Goal: Task Accomplishment & Management: Manage account settings

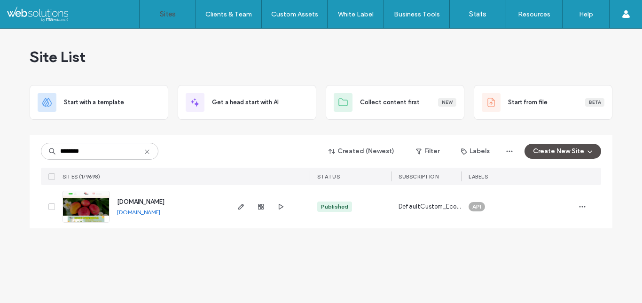
drag, startPoint x: 29, startPoint y: 201, endPoint x: 176, endPoint y: 208, distance: 147.3
click at [176, 208] on div "Site List Start with a template Get a head start with AI Collect content first …" at bounding box center [321, 166] width 642 height 275
copy div "tainanbussan.com"
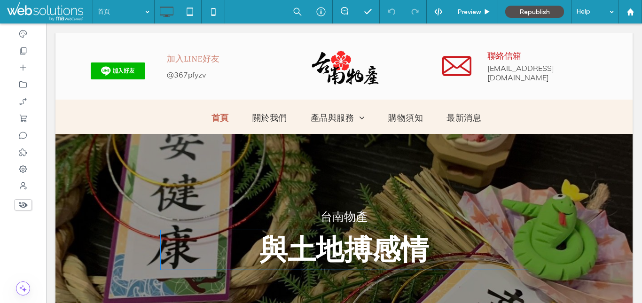
scroll to position [57, 0]
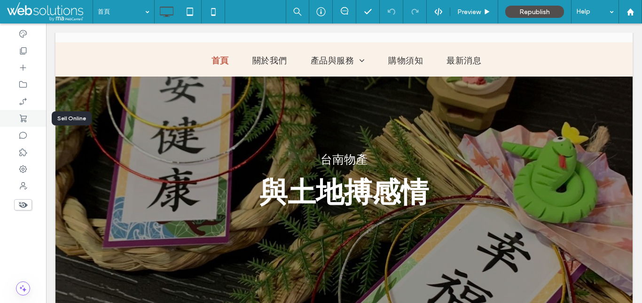
click at [24, 117] on icon at bounding box center [22, 118] width 9 height 9
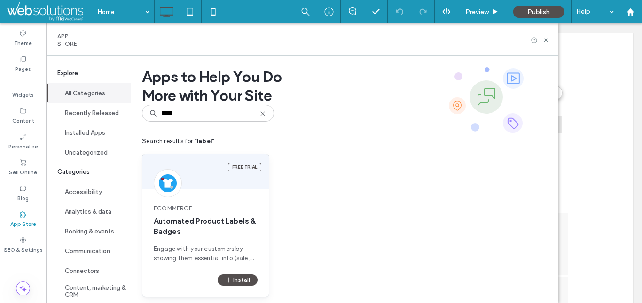
scroll to position [9, 0]
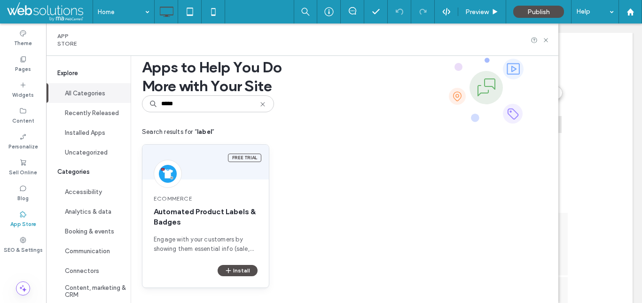
type input "*****"
click at [229, 226] on span "Automated Product Labels & Badges" at bounding box center [206, 217] width 104 height 21
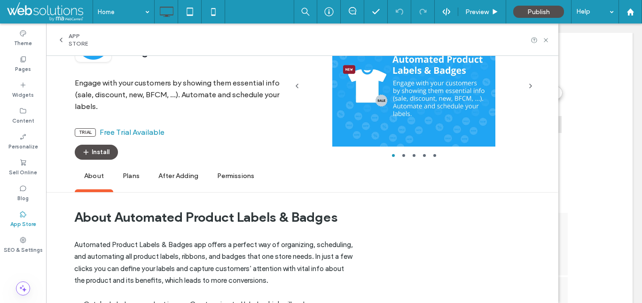
scroll to position [60, 0]
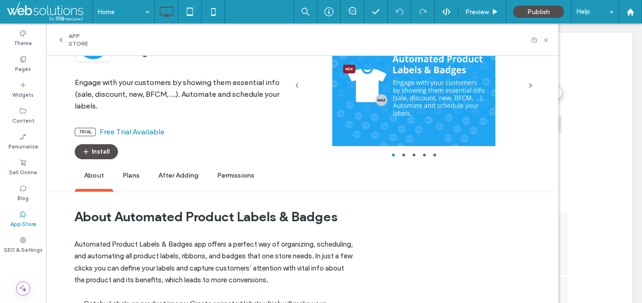
click at [189, 91] on span "Engage with your customers by showing them essential info (sale, discount, new,…" at bounding box center [181, 92] width 213 height 40
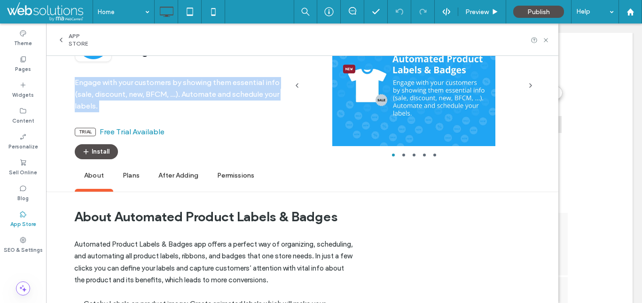
click at [189, 91] on span "Engage with your customers by showing them essential info (sale, discount, new,…" at bounding box center [181, 92] width 213 height 40
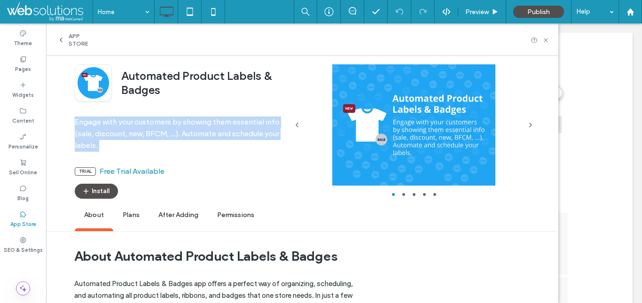
scroll to position [0, 0]
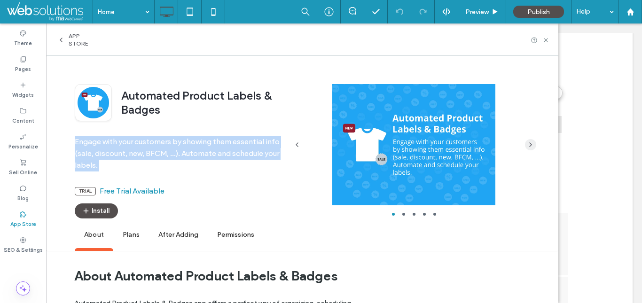
click at [531, 147] on icon "button" at bounding box center [531, 145] width 8 height 8
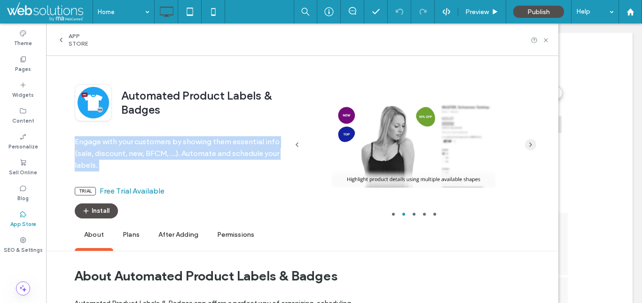
click at [531, 147] on icon "button" at bounding box center [531, 145] width 8 height 8
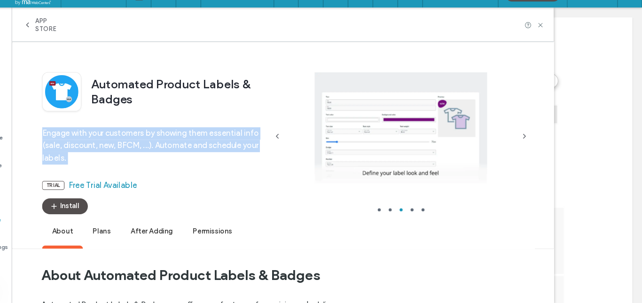
scroll to position [0, 0]
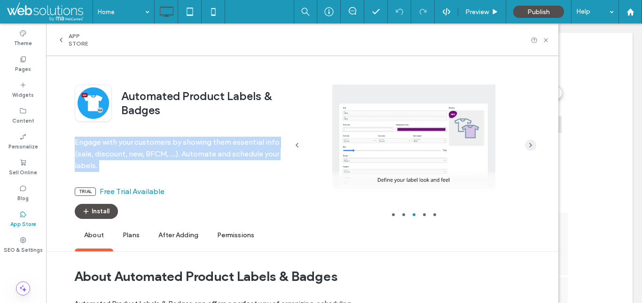
click at [529, 147] on icon "button" at bounding box center [531, 146] width 8 height 8
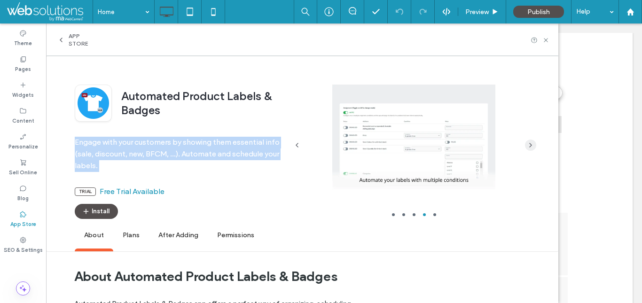
click at [533, 145] on icon "button" at bounding box center [531, 146] width 8 height 8
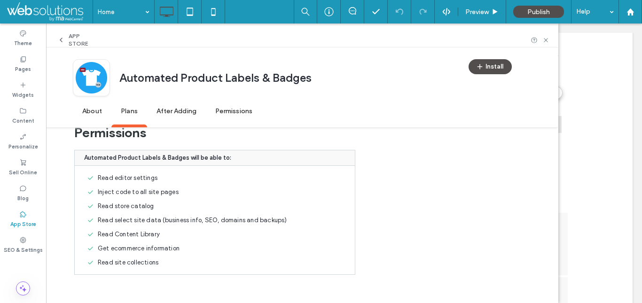
scroll to position [5, 0]
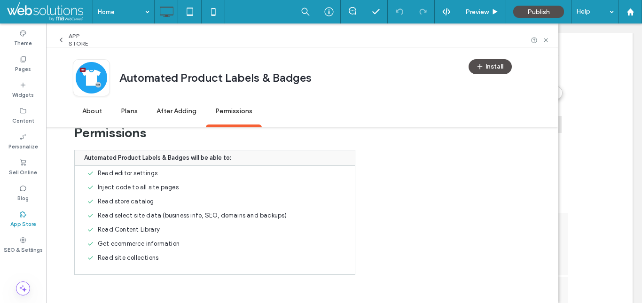
click at [129, 214] on span "Read select site data (business info, SEO, domains and backups)" at bounding box center [192, 215] width 189 height 9
click at [126, 244] on span "Get ecommerce information" at bounding box center [139, 243] width 82 height 9
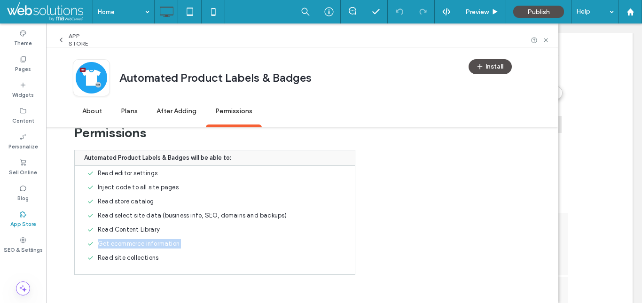
click at [126, 244] on span "Get ecommerce information" at bounding box center [139, 243] width 82 height 9
click at [124, 255] on span "Read site collections" at bounding box center [128, 257] width 61 height 9
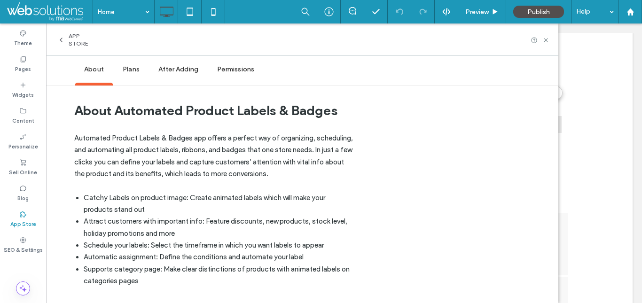
scroll to position [0, 0]
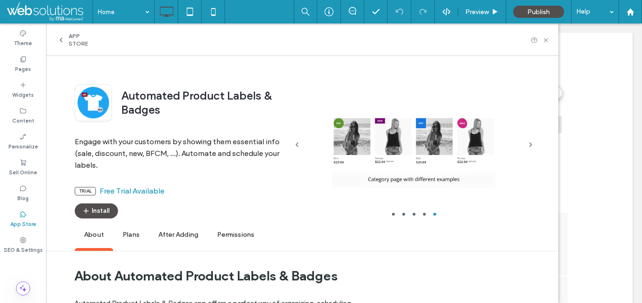
click at [189, 237] on span "After Adding" at bounding box center [178, 235] width 59 height 26
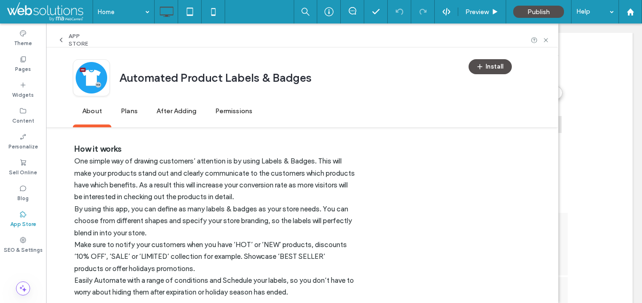
scroll to position [860, 0]
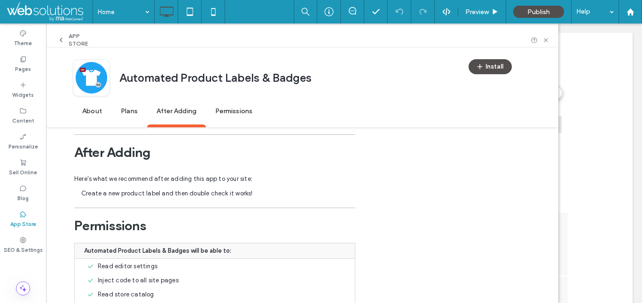
click at [135, 192] on span "Create a new product label and then double check it works!" at bounding box center [167, 193] width 172 height 7
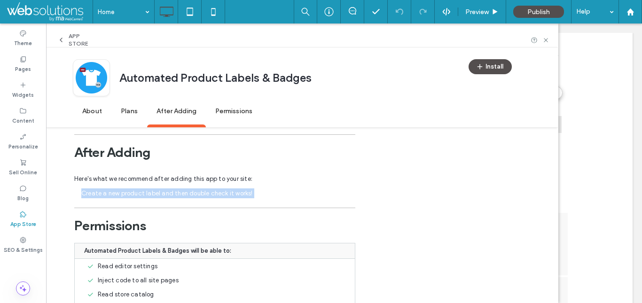
click at [135, 192] on span "Create a new product label and then double check it works!" at bounding box center [167, 193] width 172 height 7
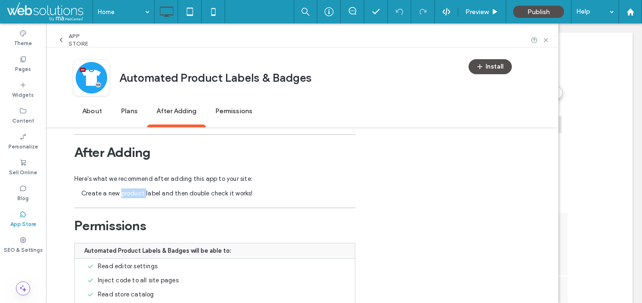
click at [135, 192] on span "Create a new product label and then double check it works!" at bounding box center [167, 193] width 172 height 7
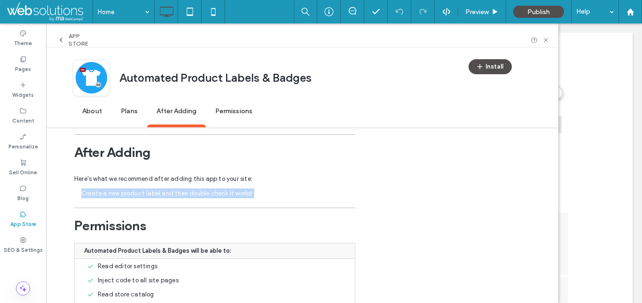
click at [135, 192] on span "Create a new product label and then double check it works!" at bounding box center [167, 193] width 172 height 7
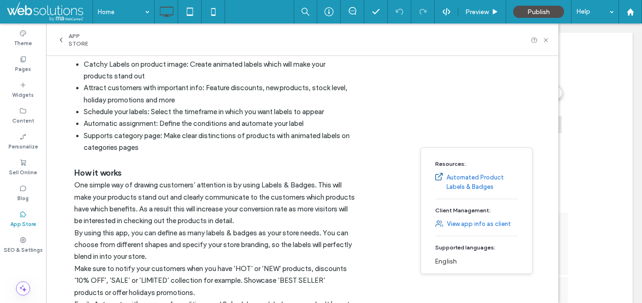
scroll to position [0, 0]
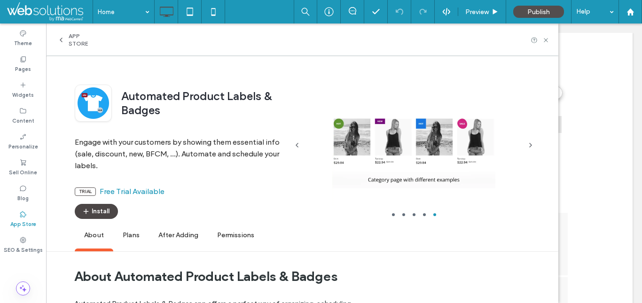
click at [103, 208] on button "Install" at bounding box center [96, 211] width 43 height 15
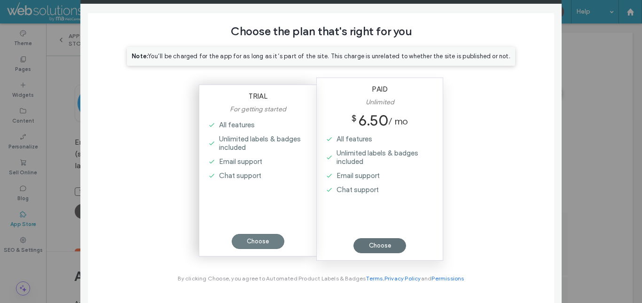
click at [260, 240] on div "Choose" at bounding box center [258, 241] width 53 height 15
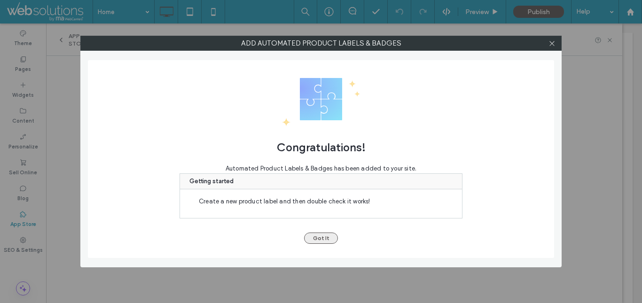
click at [320, 238] on button "Got It" at bounding box center [321, 238] width 34 height 11
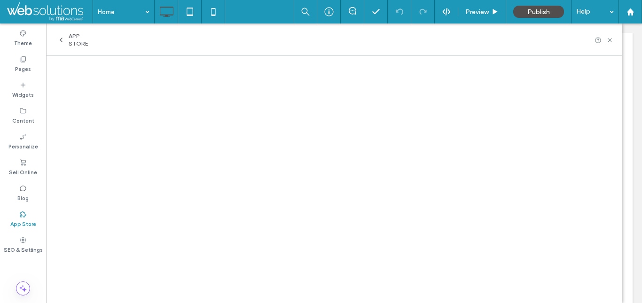
click at [26, 221] on label "App Store" at bounding box center [23, 223] width 26 height 10
click at [23, 221] on label "App Store" at bounding box center [23, 223] width 26 height 10
click at [68, 44] on div "App Store" at bounding box center [76, 39] width 39 height 15
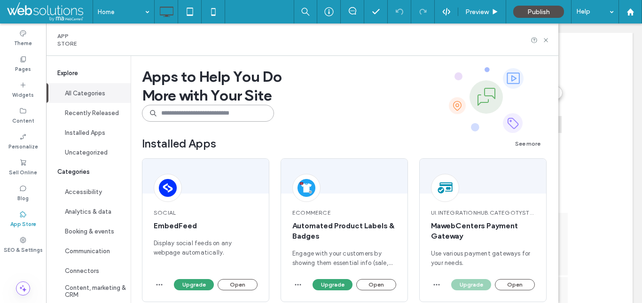
click at [182, 113] on input at bounding box center [208, 113] width 132 height 17
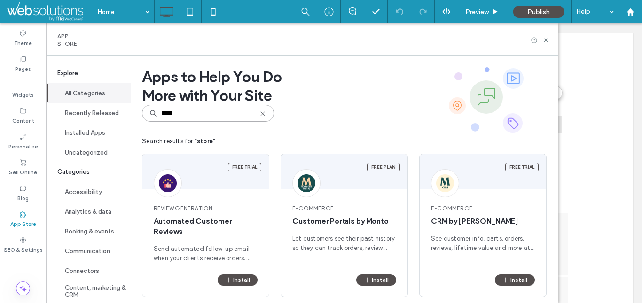
scroll to position [9, 0]
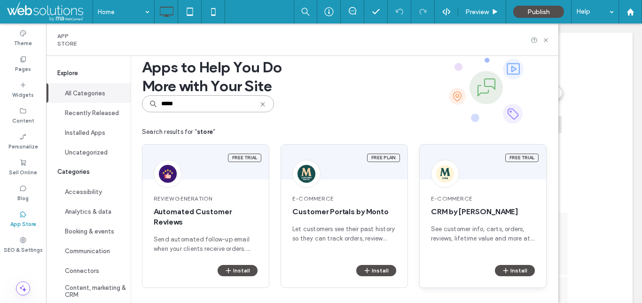
type input "*****"
click at [478, 237] on span "See customer info, carts, orders, reviews, lifetime value and more at a glance." at bounding box center [483, 234] width 104 height 19
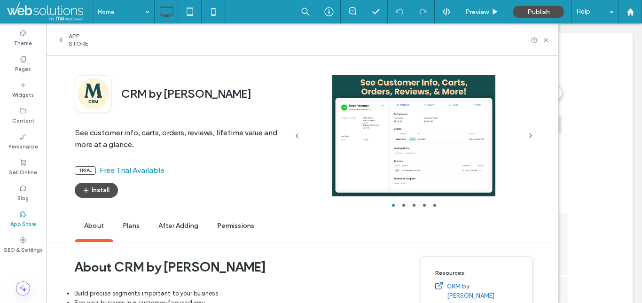
scroll to position [0, 0]
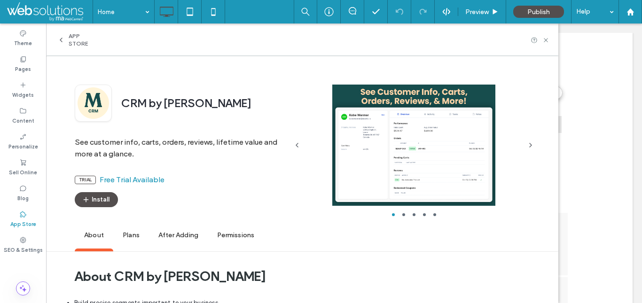
click at [67, 46] on div "App Store" at bounding box center [76, 39] width 39 height 15
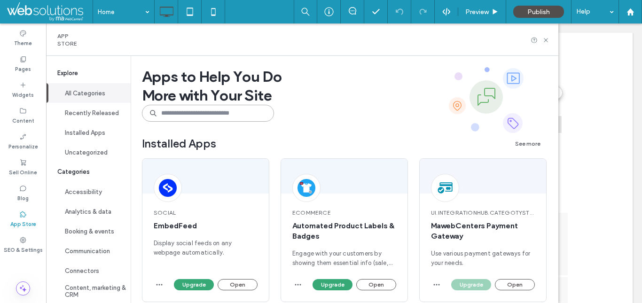
click at [188, 117] on input at bounding box center [208, 113] width 132 height 17
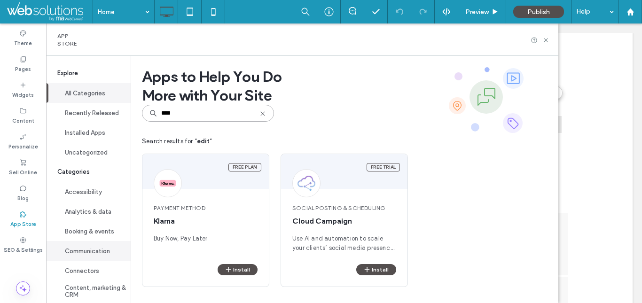
scroll to position [109, 0]
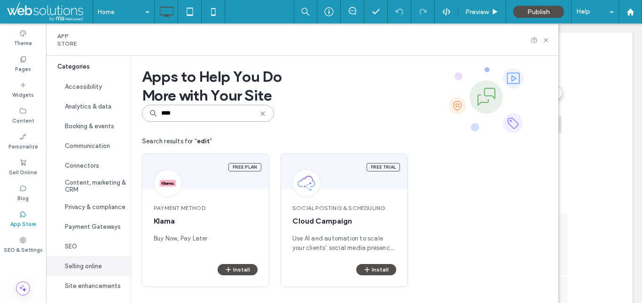
type input "****"
click at [90, 269] on button "Selling online" at bounding box center [88, 266] width 85 height 20
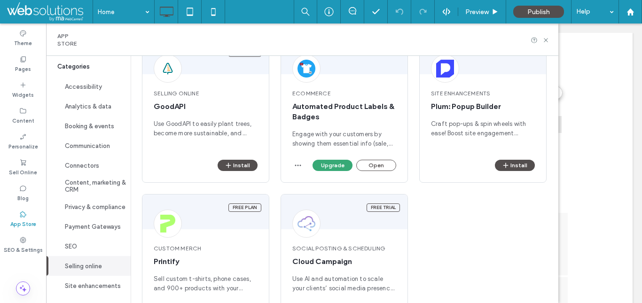
scroll to position [893, 0]
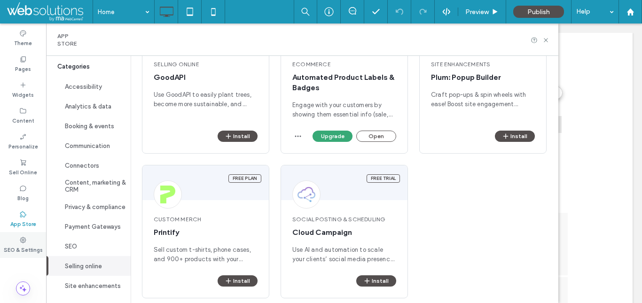
click at [27, 244] on label "SEO & Settings" at bounding box center [23, 249] width 39 height 10
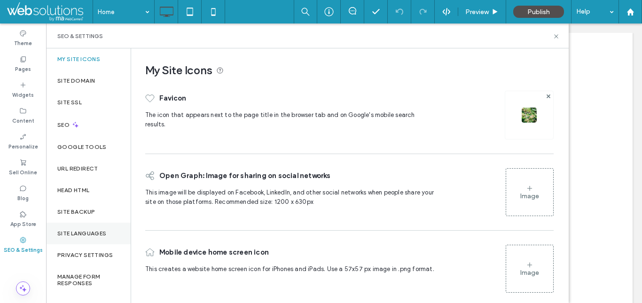
click at [91, 235] on label "Site Languages" at bounding box center [81, 233] width 49 height 7
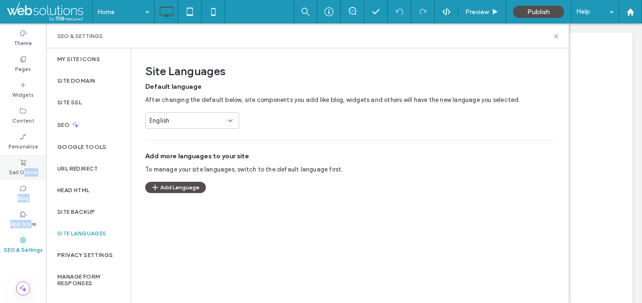
drag, startPoint x: 30, startPoint y: 221, endPoint x: 23, endPoint y: 177, distance: 43.8
click at [23, 177] on div "Theme Pages Widgets Content Personalize Sell Online Blog App Store SEO & Settin…" at bounding box center [23, 164] width 46 height 280
click at [23, 177] on div "Sell Online" at bounding box center [23, 168] width 46 height 26
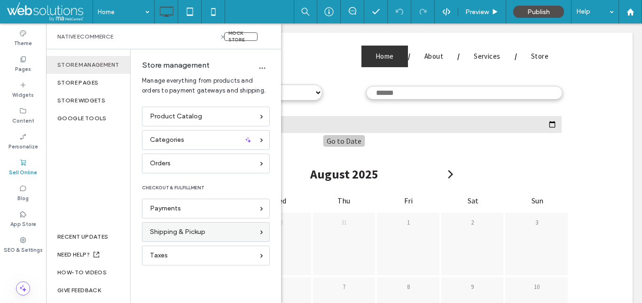
click at [193, 236] on span "Shipping & Pickup" at bounding box center [177, 232] width 55 height 10
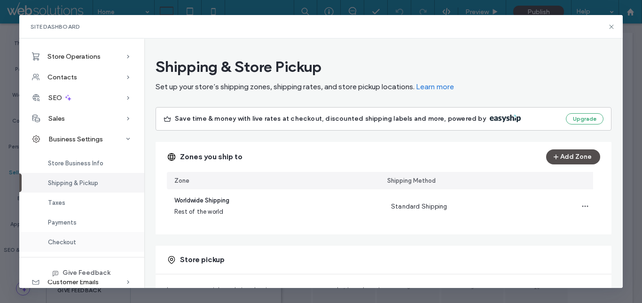
scroll to position [35, 0]
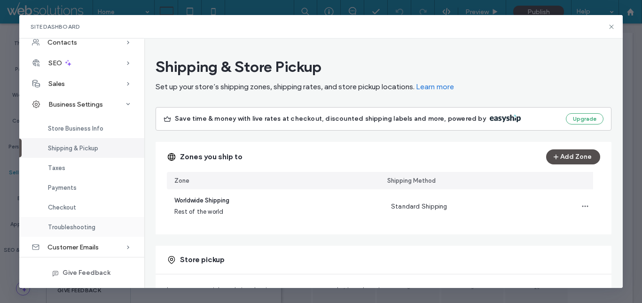
click at [71, 231] on div "Troubleshooting" at bounding box center [81, 227] width 125 height 20
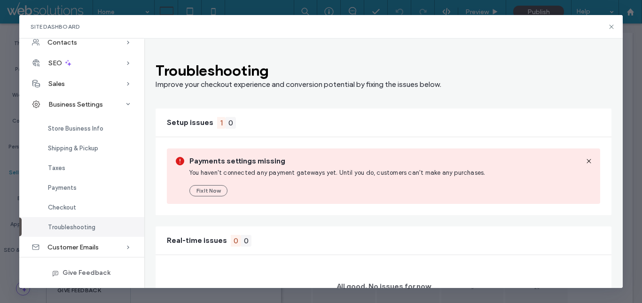
scroll to position [41, 0]
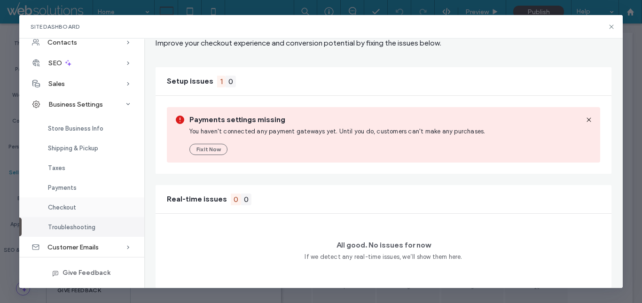
click at [90, 197] on div "Checkout" at bounding box center [81, 207] width 125 height 20
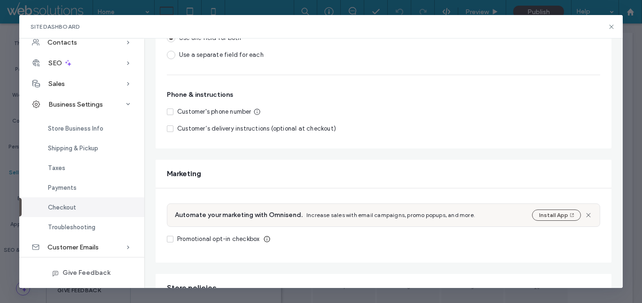
scroll to position [213, 0]
click at [188, 112] on span "Customer's phone number" at bounding box center [214, 111] width 74 height 9
click at [183, 128] on span "Customer’s delivery instructions (optional at checkout)" at bounding box center [256, 128] width 159 height 7
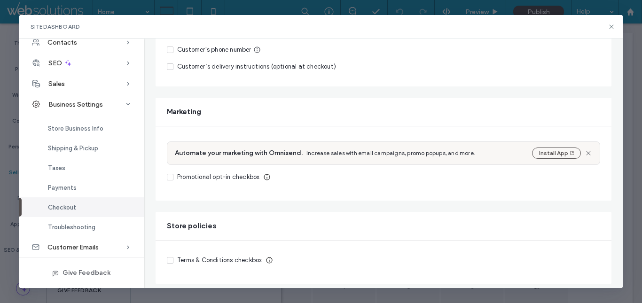
scroll to position [275, 0]
click at [257, 147] on div "Automate your marketing with Omnisend. Increase sales with email campaigns, pro…" at bounding box center [383, 152] width 433 height 23
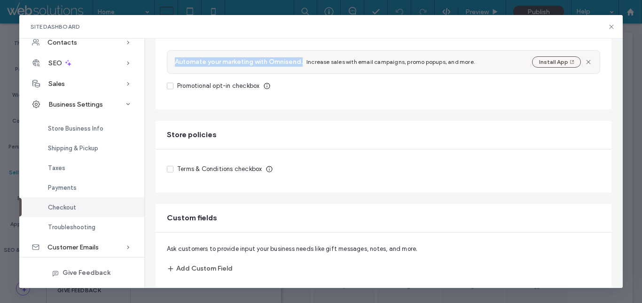
scroll to position [384, 0]
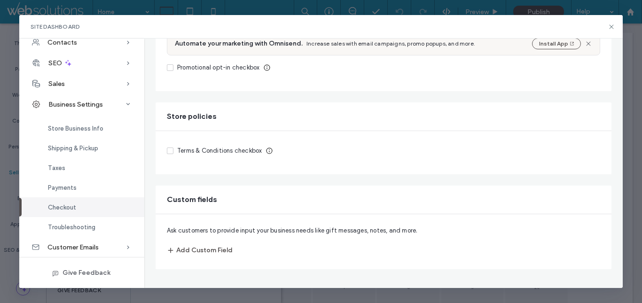
click at [193, 229] on span "Ask customers to provide input your business needs like gift messages, notes, a…" at bounding box center [292, 230] width 251 height 7
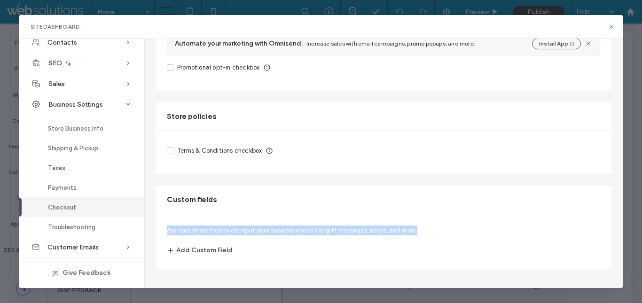
click at [193, 229] on span "Ask customers to provide input your business needs like gift messages, notes, a…" at bounding box center [292, 230] width 251 height 7
click at [70, 186] on span "Payments" at bounding box center [62, 187] width 29 height 7
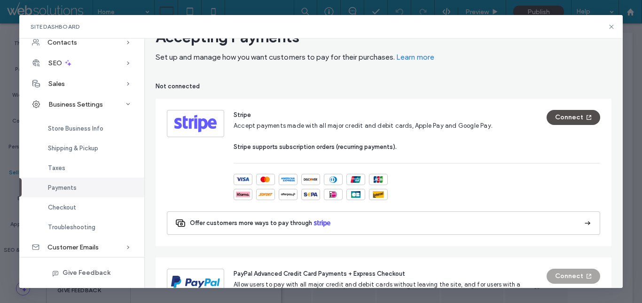
scroll to position [0, 0]
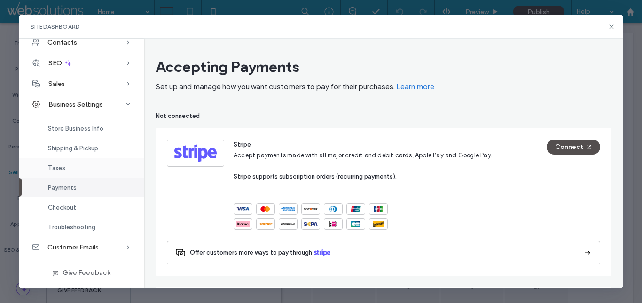
click at [78, 167] on div "Taxes" at bounding box center [81, 168] width 125 height 20
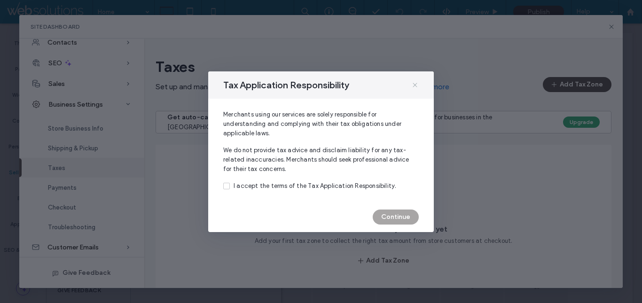
click at [415, 84] on icon at bounding box center [415, 85] width 8 height 8
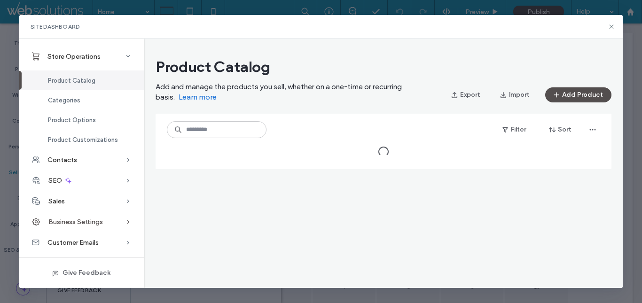
click at [83, 218] on span "Business Settings" at bounding box center [75, 222] width 55 height 8
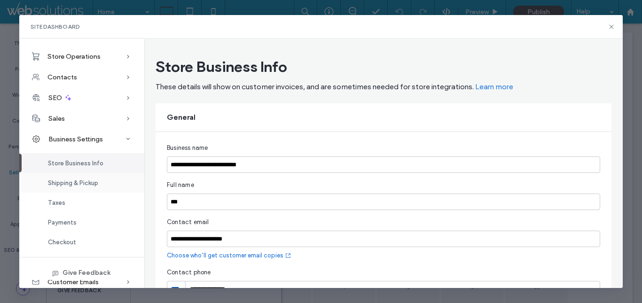
click at [93, 185] on span "Shipping & Pickup" at bounding box center [73, 183] width 50 height 7
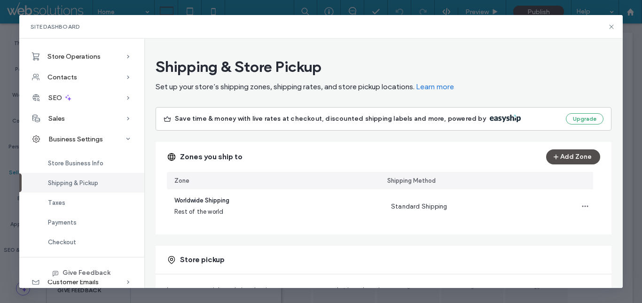
click at [212, 119] on span "Save time & money with live rates at checkout, discounted shipping labels and m…" at bounding box center [330, 118] width 311 height 9
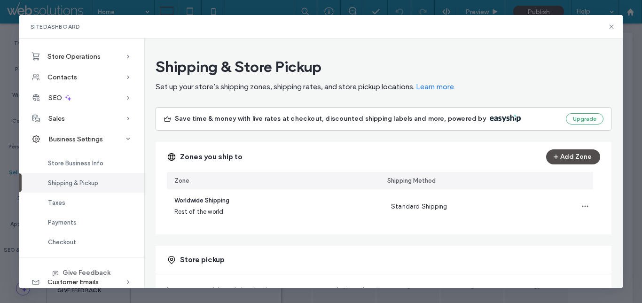
click at [212, 119] on span "Save time & money with live rates at checkout, discounted shipping labels and m…" at bounding box center [330, 118] width 311 height 9
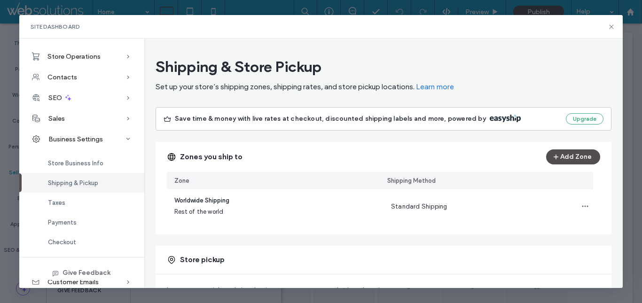
click at [212, 119] on span "Save time & money with live rates at checkout, discounted shipping labels and m…" at bounding box center [330, 118] width 311 height 9
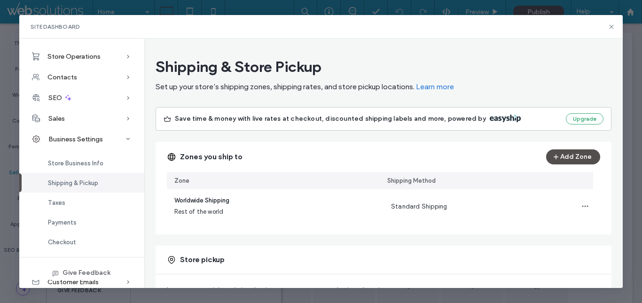
click at [212, 119] on span "Save time & money with live rates at checkout, discounted shipping labels and m…" at bounding box center [330, 118] width 311 height 9
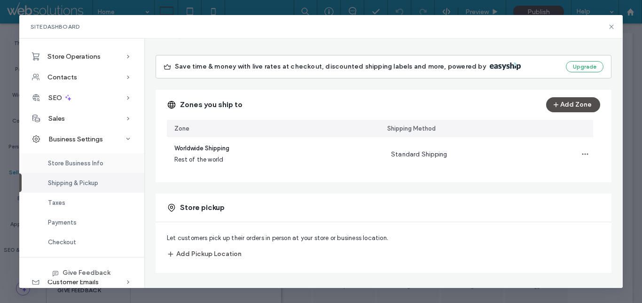
click at [71, 165] on span "Store Business Info" at bounding box center [75, 163] width 55 height 7
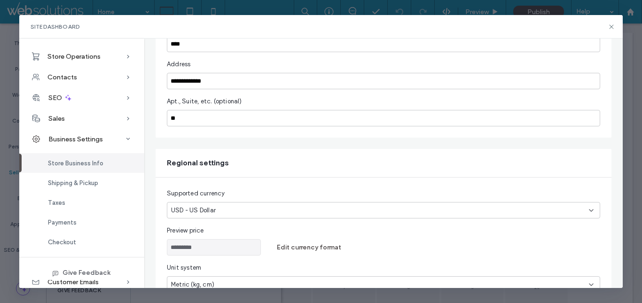
scroll to position [480, 0]
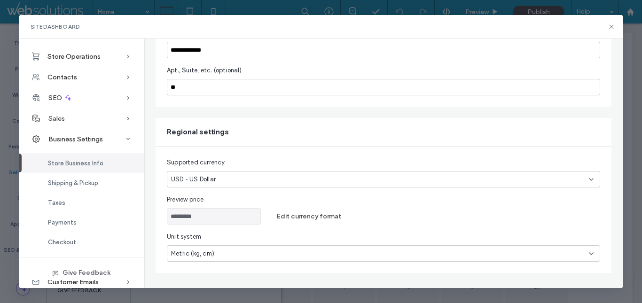
click at [84, 122] on div "Sales" at bounding box center [81, 118] width 125 height 21
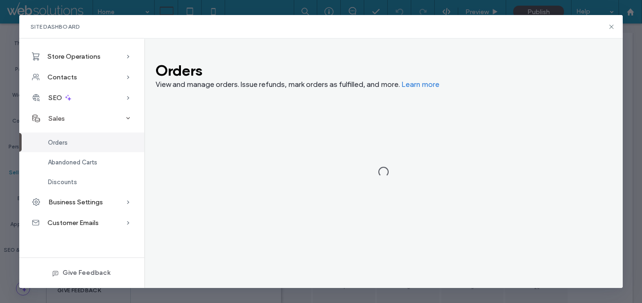
scroll to position [0, 0]
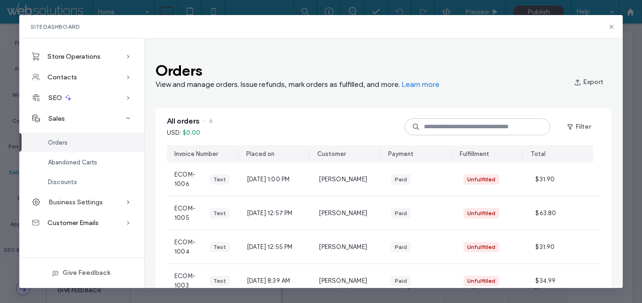
click at [71, 200] on span "Business Settings" at bounding box center [75, 202] width 55 height 8
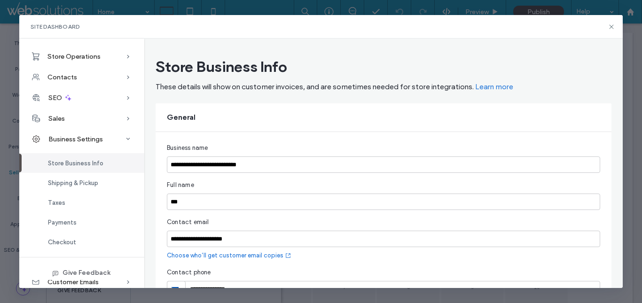
scroll to position [26, 0]
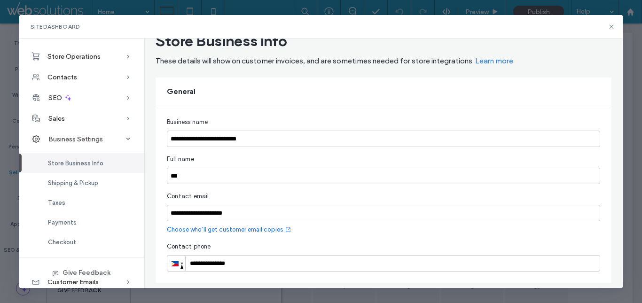
click at [82, 129] on div "Business Settings" at bounding box center [81, 139] width 125 height 21
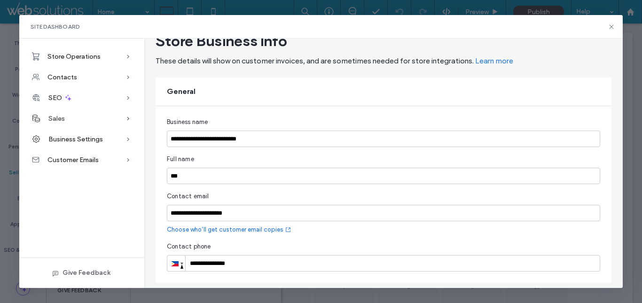
click at [92, 121] on div "Sales" at bounding box center [81, 118] width 125 height 21
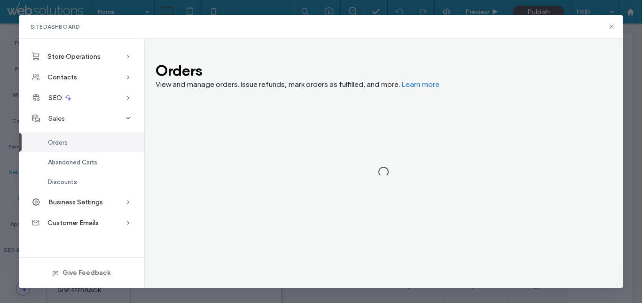
scroll to position [0, 0]
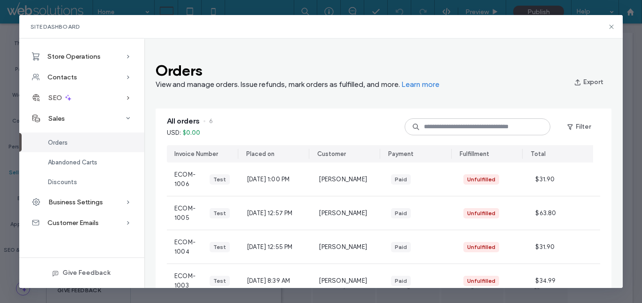
click at [83, 99] on div "SEO" at bounding box center [81, 97] width 125 height 21
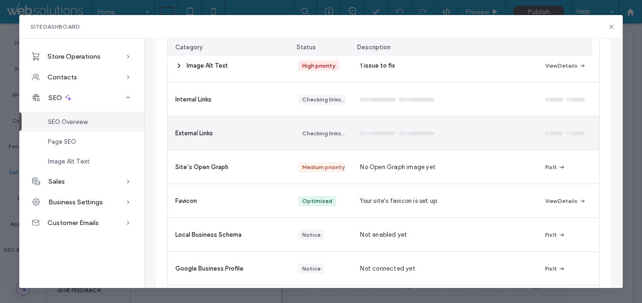
scroll to position [220, 0]
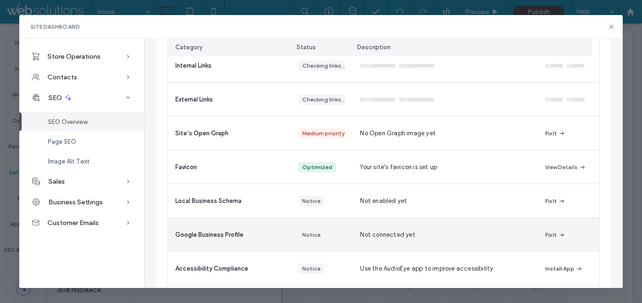
click at [158, 208] on div "All Needs Attention Recommended Last update: Today at 1:00 p.m. Indexed only Ca…" at bounding box center [383, 113] width 455 height 368
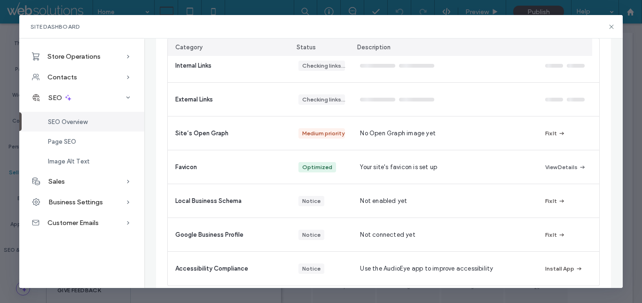
click at [153, 193] on div "SEO Overview View a summary of your site's SEO state and fix issues to improve …" at bounding box center [383, 164] width 479 height 250
drag, startPoint x: 239, startPoint y: 222, endPoint x: 162, endPoint y: 184, distance: 85.8
click at [162, 184] on div "All Needs Attention Recommended Last update: Today at 1:00 p.m. Indexed only Ca…" at bounding box center [383, 113] width 455 height 368
click at [87, 143] on div "Page SEO" at bounding box center [81, 142] width 125 height 20
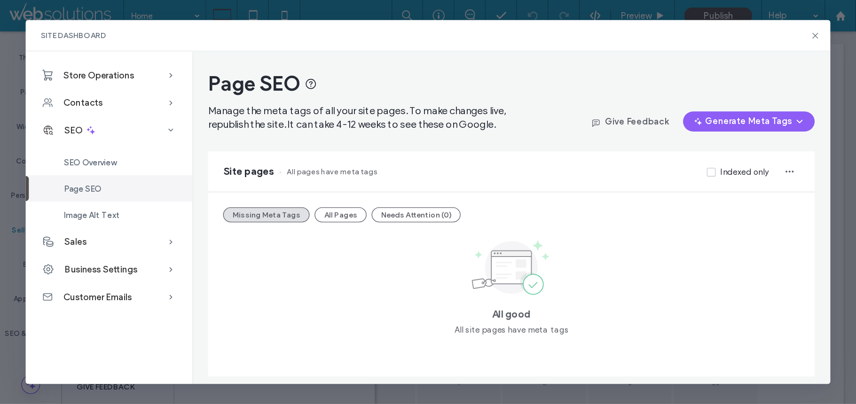
scroll to position [0, 0]
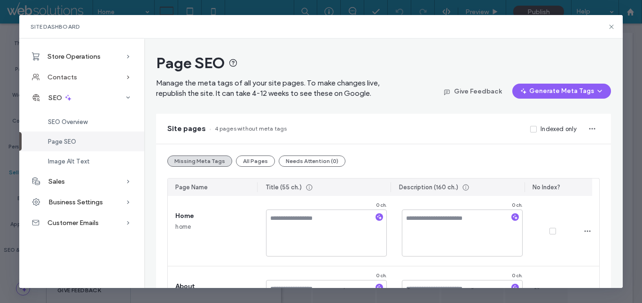
click at [89, 83] on div "Contacts" at bounding box center [81, 77] width 125 height 21
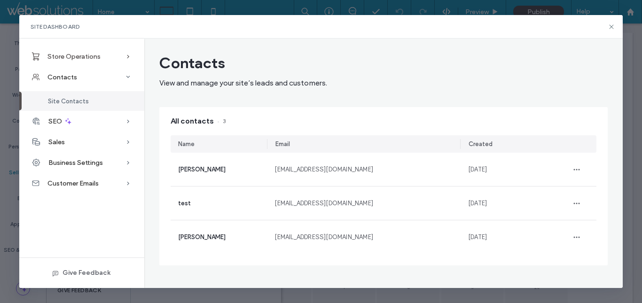
click at [89, 55] on span "Store Operations" at bounding box center [73, 57] width 53 height 8
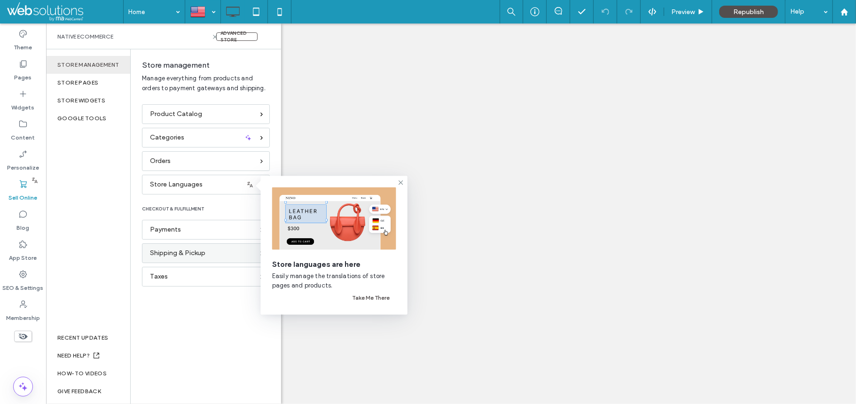
click at [201, 250] on span "Shipping & Pickup" at bounding box center [177, 253] width 55 height 10
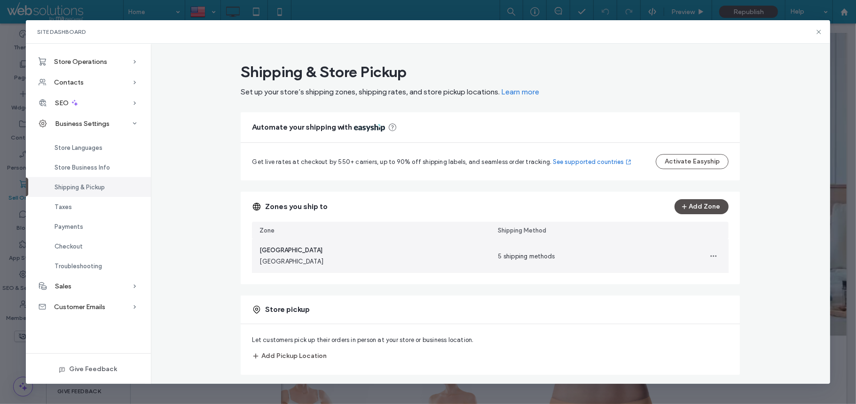
click at [290, 260] on div "[GEOGRAPHIC_DATA] [GEOGRAPHIC_DATA]" at bounding box center [371, 256] width 238 height 34
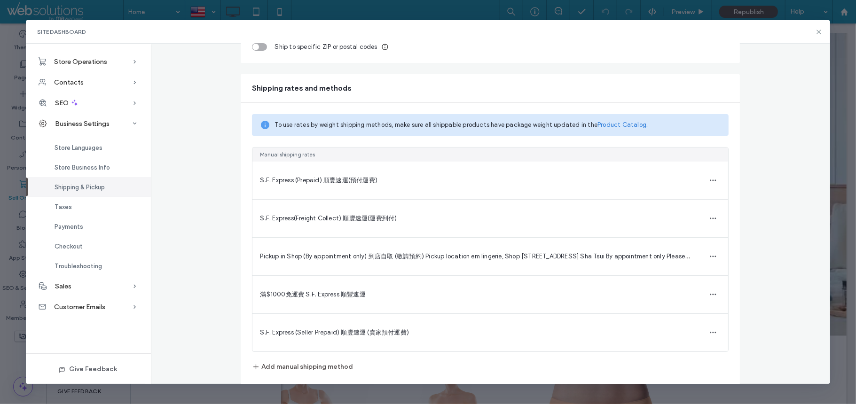
scroll to position [197, 0]
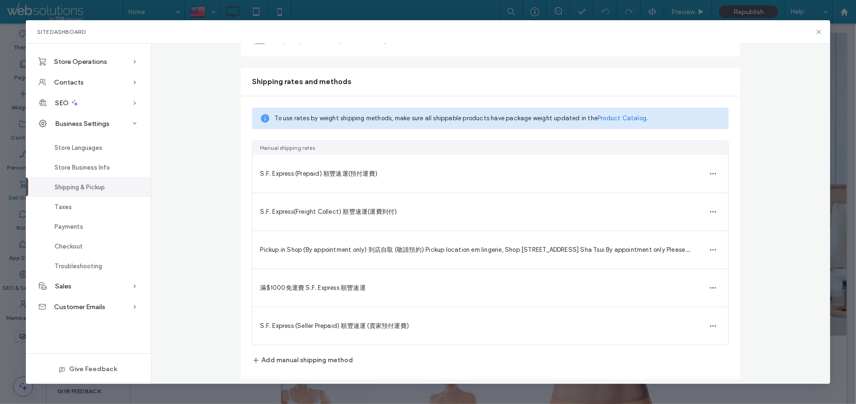
click at [330, 169] on link "S.F. Express (Prepaid) 順豐速運(預付運費)" at bounding box center [319, 173] width 118 height 9
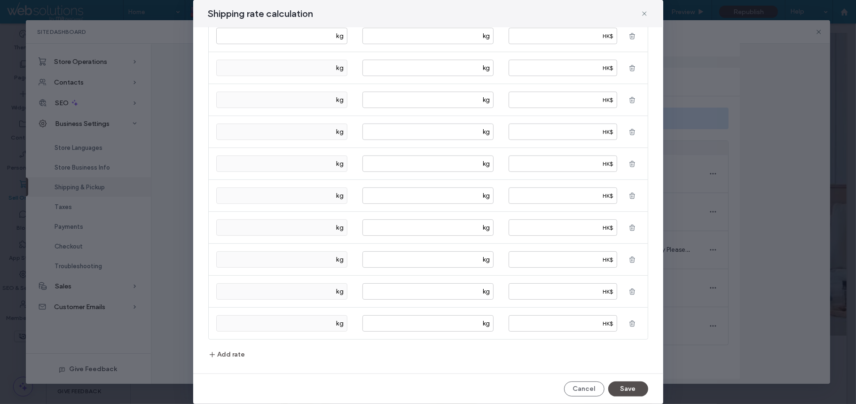
scroll to position [0, 0]
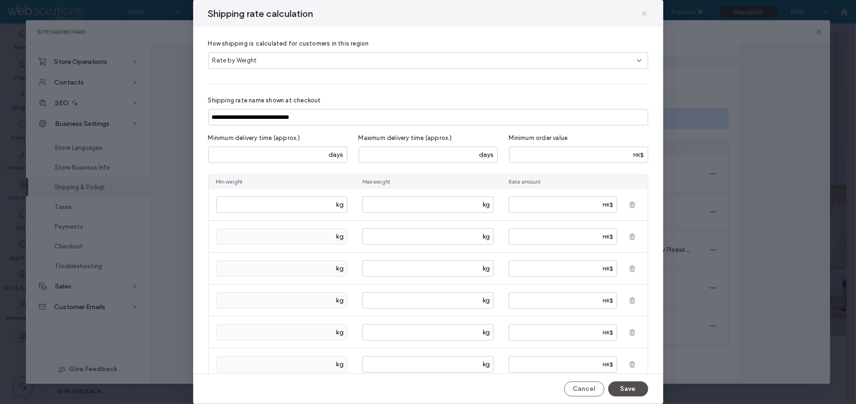
click at [644, 14] on icon at bounding box center [645, 14] width 8 height 8
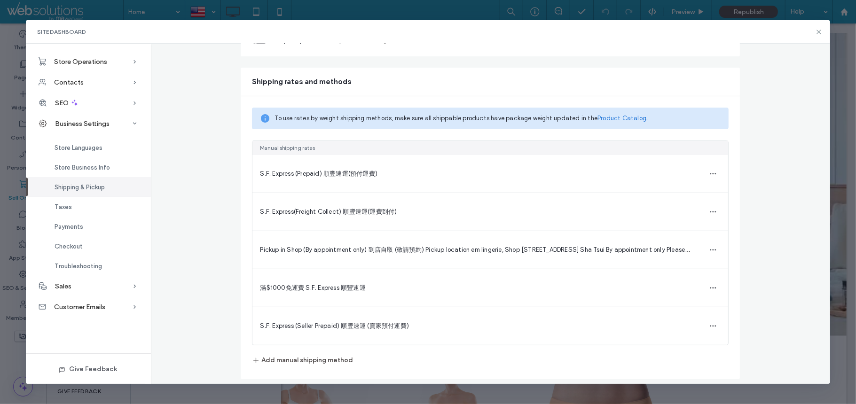
click at [366, 218] on div "S.F. Express(Freight Collect) 順豐速運(運費到付)" at bounding box center [490, 212] width 476 height 38
click at [360, 213] on span "S.F. Express(Freight Collect) 順豐速運(運費到付)" at bounding box center [328, 211] width 137 height 7
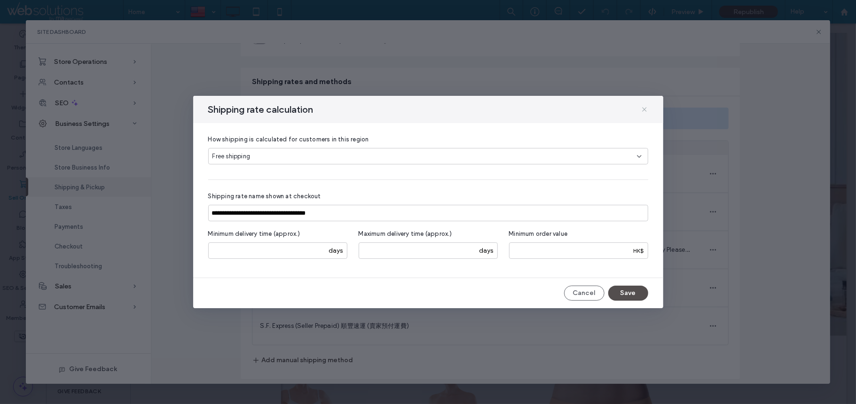
click at [646, 110] on icon at bounding box center [645, 110] width 8 height 8
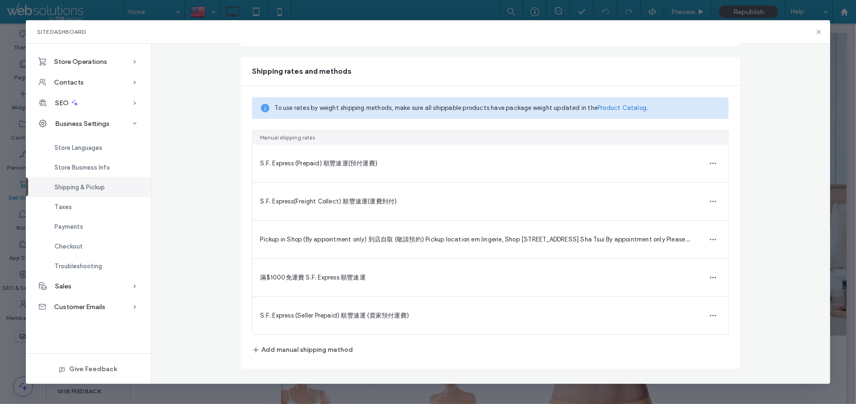
scroll to position [209, 0]
click at [817, 32] on icon at bounding box center [819, 32] width 8 height 8
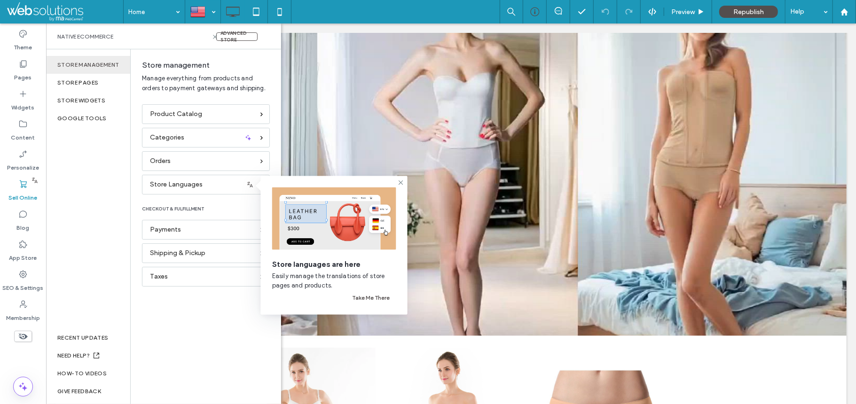
click at [536, 4] on div at bounding box center [535, 12] width 24 height 24
click at [532, 11] on icon at bounding box center [534, 11] width 9 height 9
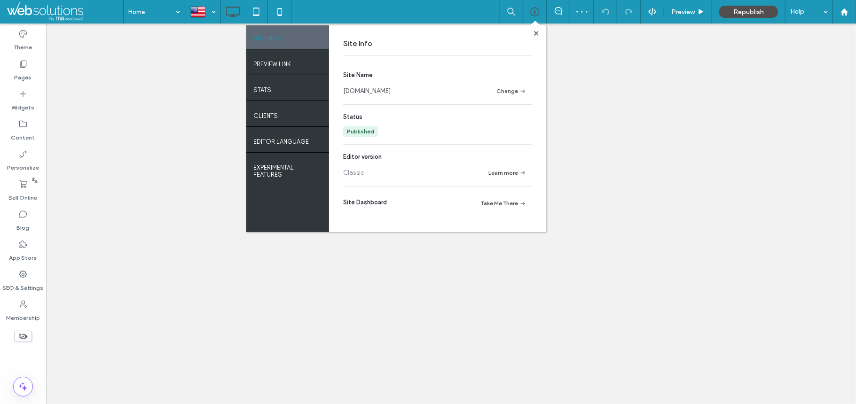
drag, startPoint x: 340, startPoint y: 94, endPoint x: 418, endPoint y: 93, distance: 78.1
click at [418, 93] on div "Site Info Site Name [DOMAIN_NAME] Change Status Published Editor version Classi…" at bounding box center [437, 128] width 217 height 207
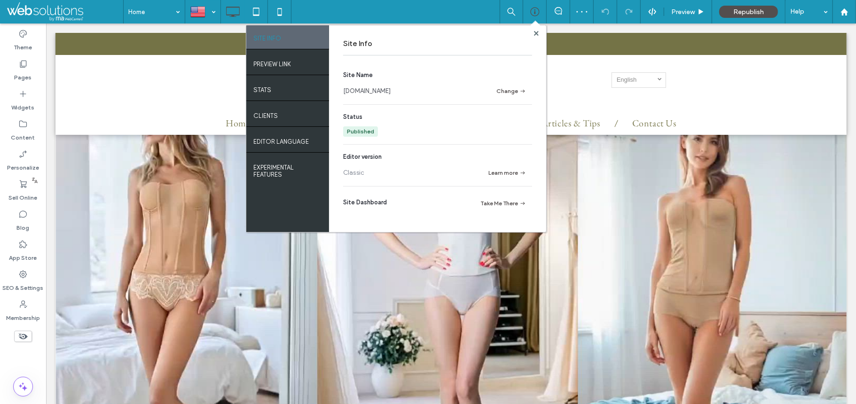
copy link "[DOMAIN_NAME]"
click at [21, 260] on label "App Store" at bounding box center [23, 255] width 28 height 13
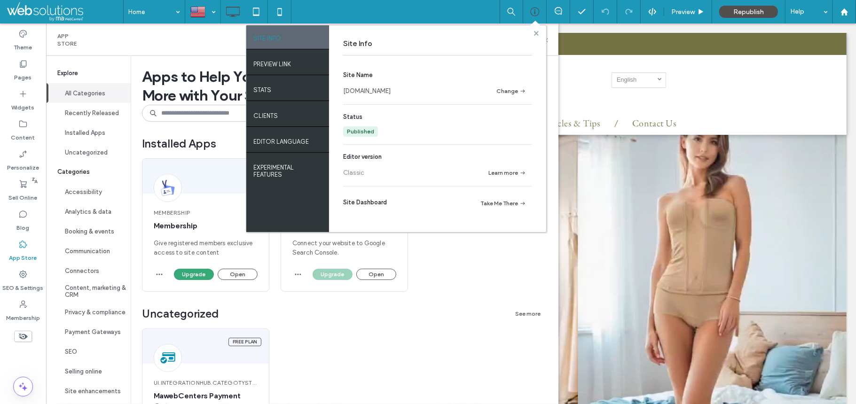
click at [536, 32] on use at bounding box center [536, 33] width 5 height 5
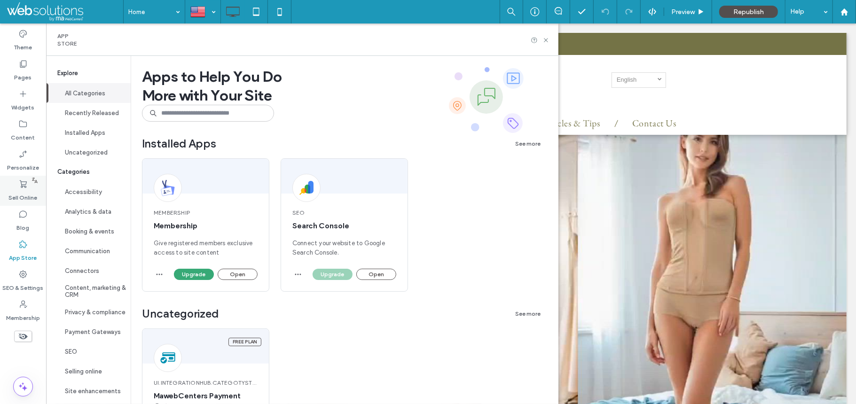
click at [27, 195] on label "Sell Online" at bounding box center [23, 195] width 29 height 13
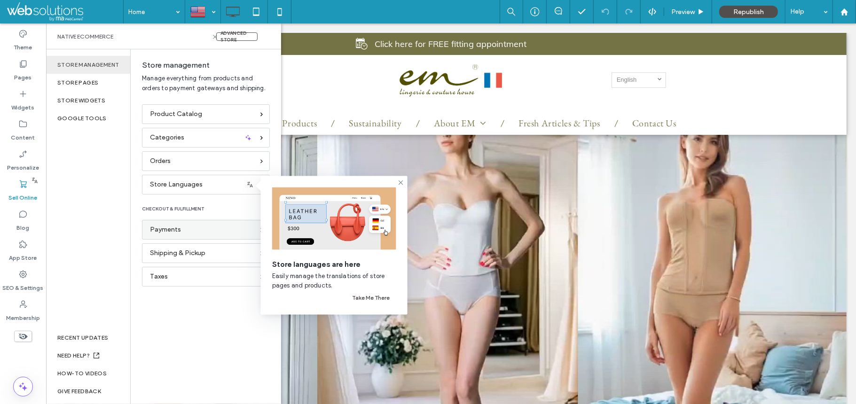
click at [181, 236] on div "Payments" at bounding box center [206, 230] width 128 height 20
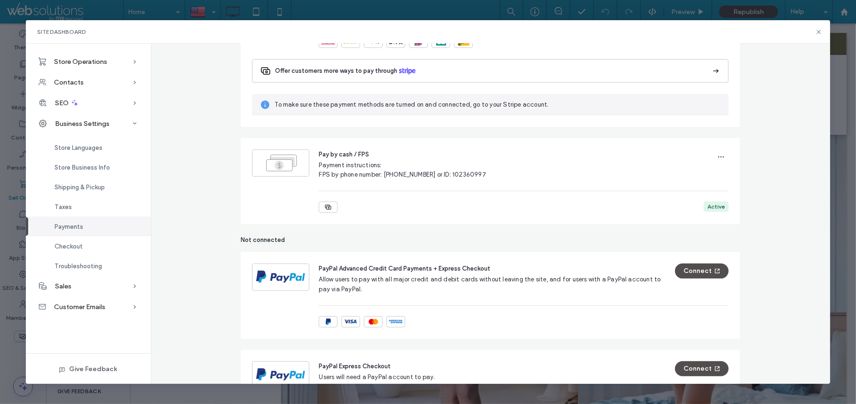
scroll to position [155, 0]
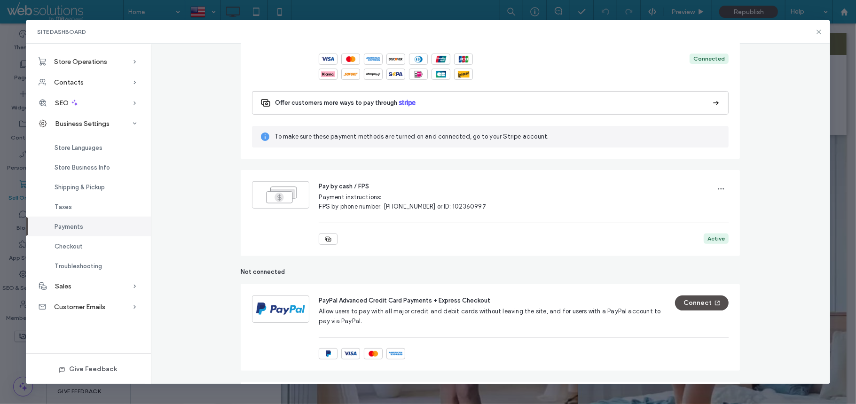
click at [348, 136] on span "To make sure these payment methods are turned on and connected, go to your Stri…" at bounding box center [498, 136] width 447 height 9
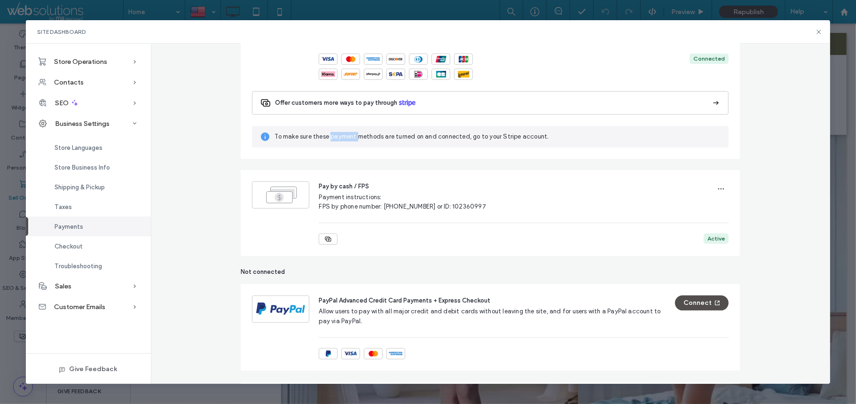
click at [348, 136] on span "To make sure these payment methods are turned on and connected, go to your Stri…" at bounding box center [498, 136] width 447 height 9
click at [88, 165] on span "Store Business Info" at bounding box center [82, 167] width 55 height 7
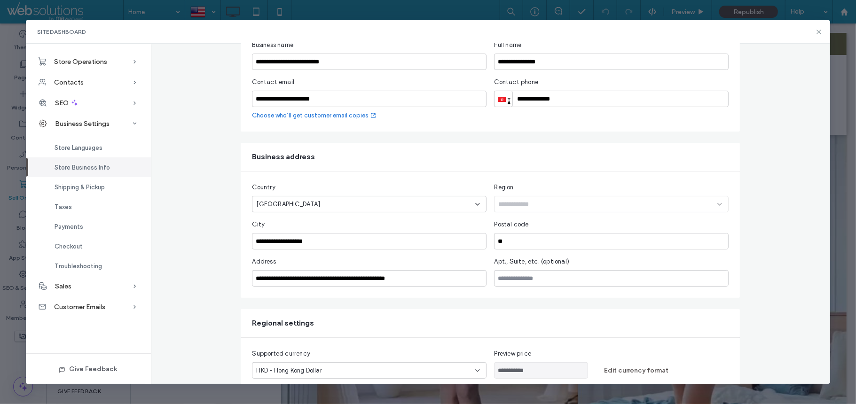
scroll to position [166, 0]
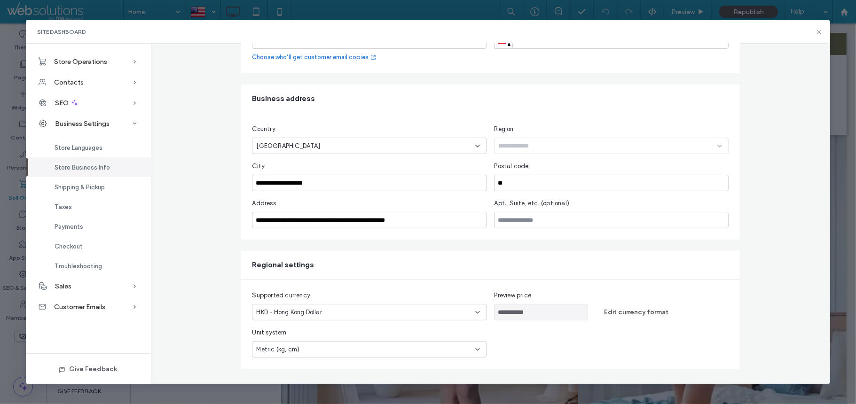
click at [206, 132] on div "**********" at bounding box center [491, 130] width 680 height 477
click at [195, 201] on div "**********" at bounding box center [491, 130] width 680 height 477
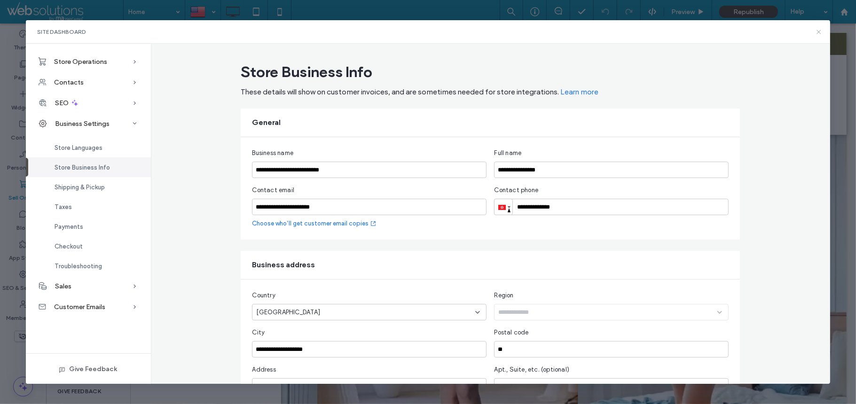
click at [820, 31] on use at bounding box center [819, 32] width 4 height 4
